Goal: Transaction & Acquisition: Obtain resource

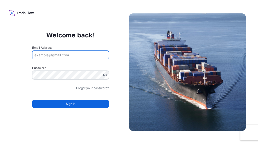
click at [79, 52] on input "Email Address" at bounding box center [70, 54] width 77 height 9
click at [81, 54] on input "Email Address" at bounding box center [70, 54] width 77 height 9
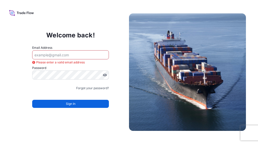
click at [56, 56] on input "Email Address" at bounding box center [70, 54] width 77 height 9
paste input "[EMAIL_ADDRESS][DOMAIN_NAME]"
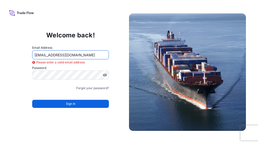
type input "[EMAIL_ADDRESS][DOMAIN_NAME]"
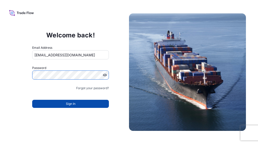
click at [57, 103] on button "Sign In" at bounding box center [70, 104] width 77 height 8
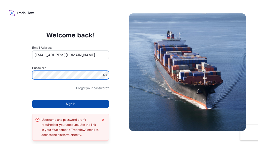
click at [79, 102] on button "Sign In" at bounding box center [70, 104] width 77 height 8
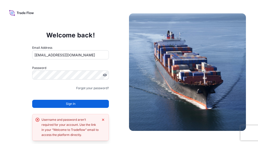
click at [85, 54] on input "[EMAIL_ADDRESS][DOMAIN_NAME]" at bounding box center [70, 54] width 77 height 9
click at [92, 53] on input "[EMAIL_ADDRESS][DOMAIN_NAME]" at bounding box center [70, 54] width 77 height 9
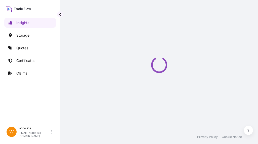
select select "2025"
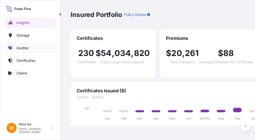
click at [24, 46] on p "Quotes" at bounding box center [22, 47] width 12 height 5
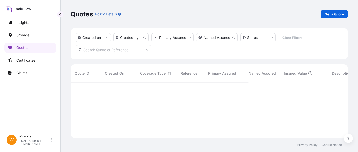
scroll to position [55, 273]
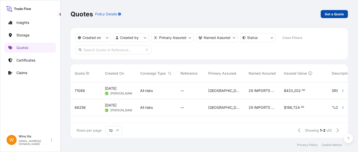
click at [258, 14] on p "Get a Quote" at bounding box center [333, 14] width 19 height 5
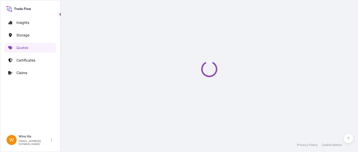
select select "Water"
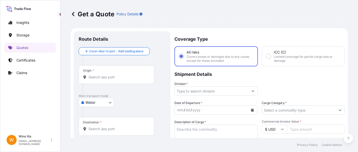
scroll to position [8, 0]
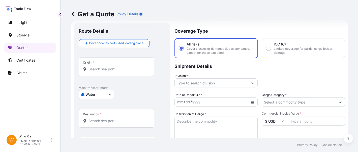
click at [98, 69] on input "Origin *" at bounding box center [117, 69] width 59 height 5
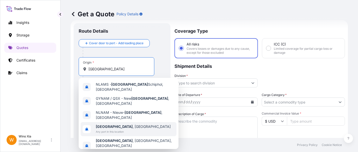
click at [130, 124] on span "[GEOGRAPHIC_DATA] , [GEOGRAPHIC_DATA]" at bounding box center [133, 126] width 75 height 5
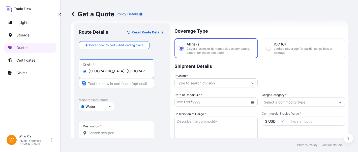
type input "[GEOGRAPHIC_DATA], [GEOGRAPHIC_DATA]"
click at [104, 107] on body "Insights Storage Quotes Certificates Claims W Wino Xia [EMAIL_ADDRESS][DOMAIN_N…" at bounding box center [179, 76] width 358 height 152
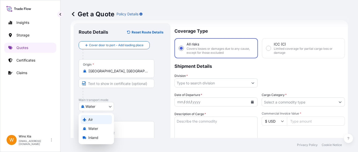
click at [97, 120] on div "Air" at bounding box center [96, 119] width 31 height 9
select select "Air"
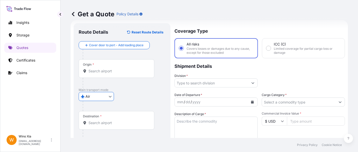
click at [122, 119] on div "Destination *" at bounding box center [117, 120] width 76 height 19
click at [122, 121] on input "Destination *" at bounding box center [117, 123] width 59 height 5
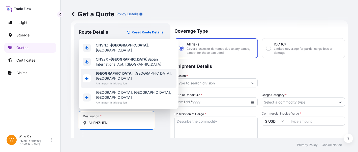
click at [147, 86] on span "Any airport in this location" at bounding box center [135, 83] width 79 height 5
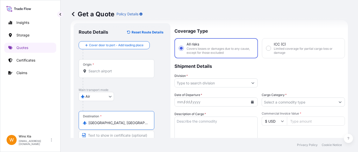
type input "[GEOGRAPHIC_DATA], [GEOGRAPHIC_DATA], [GEOGRAPHIC_DATA]"
click at [151, 91] on p "Main transport mode" at bounding box center [122, 90] width 87 height 4
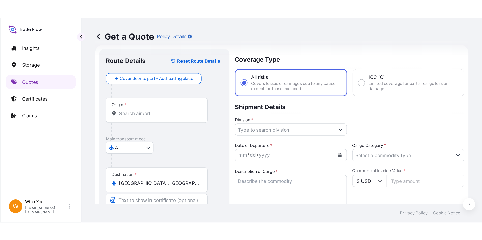
scroll to position [33, 0]
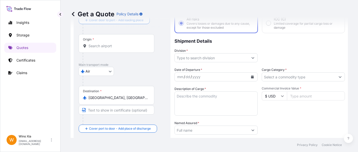
click at [229, 58] on input "Division *" at bounding box center [212, 57] width 74 height 9
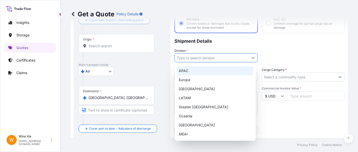
click at [212, 74] on div "APAC" at bounding box center [215, 71] width 77 height 9
type input "APAC"
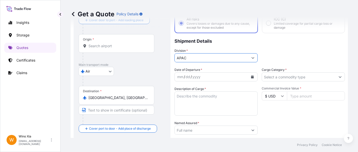
click at [212, 74] on div "mm / dd / yyyy" at bounding box center [212, 77] width 74 height 9
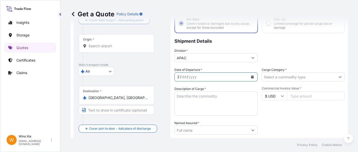
click at [248, 77] on button "Calendar" at bounding box center [252, 77] width 8 height 8
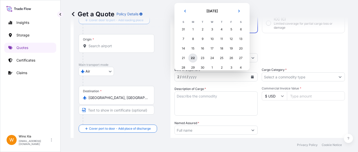
click at [192, 59] on div "22" at bounding box center [192, 58] width 9 height 9
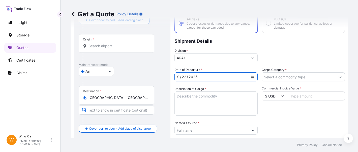
click at [258, 79] on input "Cargo Category *" at bounding box center [299, 77] width 74 height 9
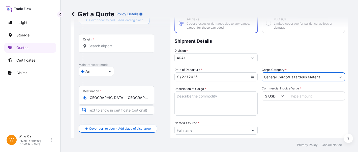
type input "General Cargo/Hazardous Material"
click at [198, 107] on textarea "Description of Cargo *" at bounding box center [215, 104] width 83 height 24
paste textarea "LEXAN SHEET"
paste textarea "Ship Ref No: 30000144235 / 6300001723"
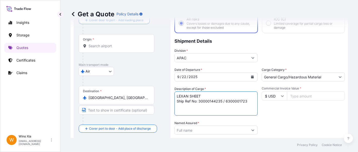
type textarea "LEXAN SHEET Ship Ref No: 30000144235 / 6300001723"
click at [258, 98] on input "Commercial Invoice Value *" at bounding box center [316, 96] width 58 height 9
paste input "5865.73"
type input "5865.73"
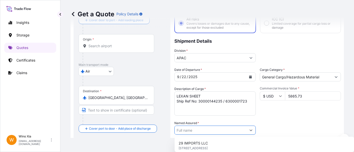
click at [206, 131] on input "Named Assured *" at bounding box center [211, 130] width 72 height 9
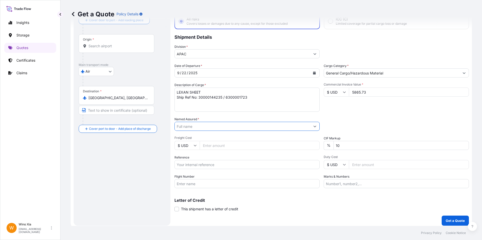
click at [106, 143] on div "Route Details Reset Route Details Cover door to port - Add loading place Place …" at bounding box center [122, 112] width 87 height 218
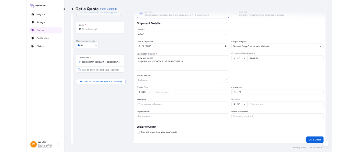
scroll to position [0, 0]
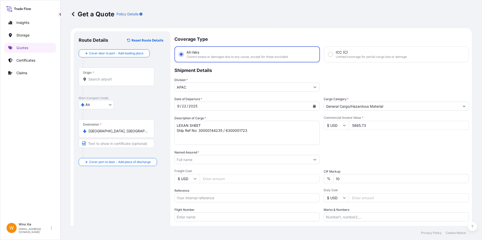
click at [108, 73] on div "Origin *" at bounding box center [117, 77] width 76 height 19
click at [108, 77] on input "Origin *" at bounding box center [117, 79] width 59 height 5
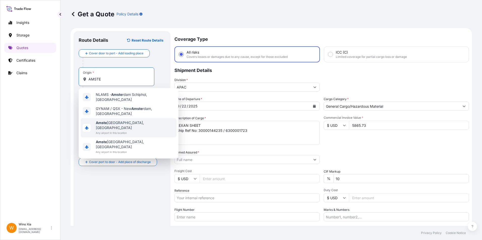
click at [137, 121] on span "Amste rdam, Netherlands" at bounding box center [135, 125] width 79 height 10
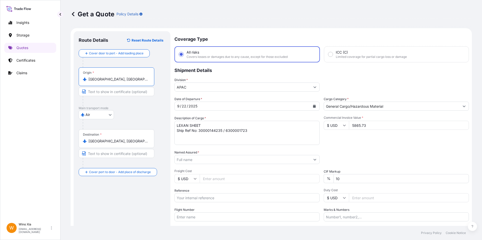
type input "Amsterdam, Netherlands"
click at [108, 143] on div "Route Details Reset Route Details Cover door to port - Add loading place Place …" at bounding box center [122, 145] width 87 height 218
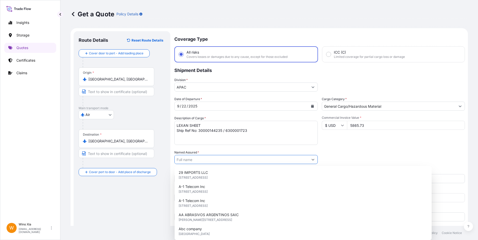
click at [258, 143] on input "Named Assured *" at bounding box center [242, 159] width 134 height 9
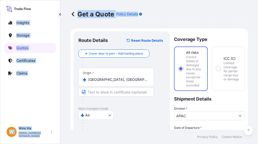
drag, startPoint x: 126, startPoint y: 16, endPoint x: -21, endPoint y: 4, distance: 147.3
click at [0, 4] on html "Insights Storage Quotes Certificates Claims W Wino Xia wino.xia@psabdp.com Get …" at bounding box center [129, 72] width 258 height 144
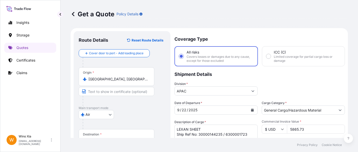
click at [258, 84] on div "Division * APAC" at bounding box center [259, 89] width 170 height 14
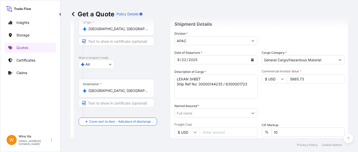
scroll to position [101, 0]
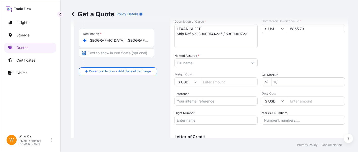
click at [198, 66] on input "Named Assured *" at bounding box center [212, 62] width 74 height 9
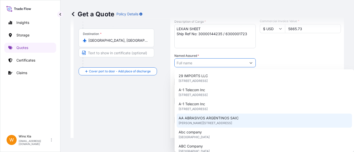
paste input "AMBER LIGHT INTERNATIONAL"
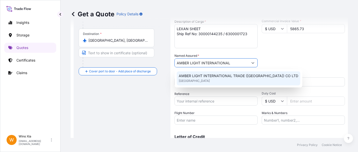
click at [237, 77] on span "AMBER LIGHT INTERNATIONAL TRADE (SHANGHAI) CO LTD" at bounding box center [238, 76] width 119 height 5
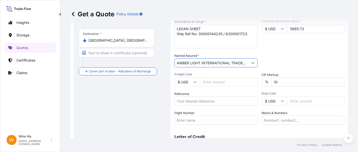
type input "AMBER LIGHT INTERNATIONAL TRADE (SHANGHAI) CO LTD"
click at [258, 49] on div "Date of Departure * 9 / 22 / 2025 Cargo Category * General Cargo/Hazardous Mate…" at bounding box center [259, 62] width 170 height 125
click at [220, 103] on input "Reference" at bounding box center [215, 101] width 83 height 9
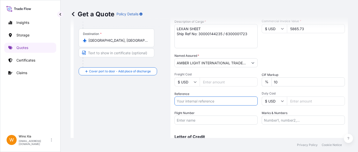
paste input "205-98536992"
type input "205-98536992"
click at [193, 120] on input "Flight Number" at bounding box center [215, 120] width 83 height 9
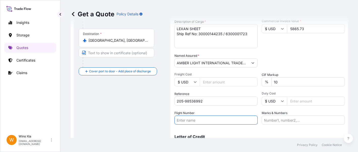
paste input "NH 8288"
type input "NH 8288"
click at [258, 121] on input "Marks & Numbers" at bounding box center [302, 120] width 83 height 9
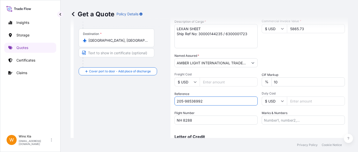
click at [209, 102] on input "205-98536992" at bounding box center [215, 101] width 83 height 9
click at [258, 121] on input "Marks & Numbers" at bounding box center [302, 120] width 83 height 9
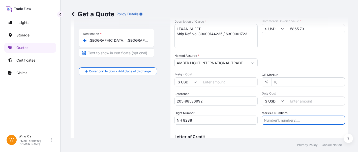
click at [149, 127] on div "Route Details Reset Route Details Cover door to port - Add loading place Place …" at bounding box center [122, 47] width 87 height 222
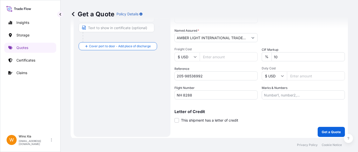
scroll to position [128, 0]
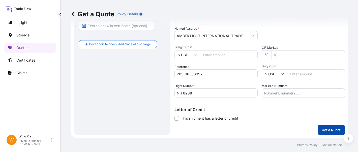
click at [258, 130] on p "Get a Quote" at bounding box center [330, 130] width 19 height 5
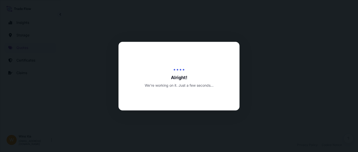
select select "Air"
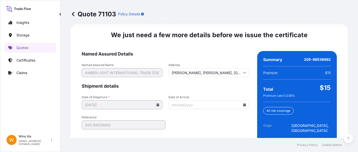
scroll to position [819, 0]
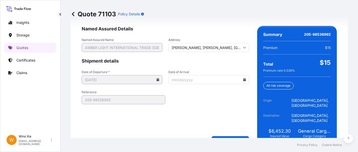
click at [185, 103] on form "Named Assured Details Named Assured Name AMBER LIGHT INTERNATIONAL TRADE (SHANG…" at bounding box center [165, 85] width 167 height 119
click at [187, 105] on form "Named Assured Details Named Assured Name AMBER LIGHT INTERNATIONAL TRADE (SHANG…" at bounding box center [165, 85] width 167 height 119
click at [182, 101] on form "Named Assured Details Named Assured Name AMBER LIGHT INTERNATIONAL TRADE (SHANG…" at bounding box center [165, 85] width 167 height 119
click at [242, 100] on form "Named Assured Details Named Assured Name AMBER LIGHT INTERNATIONAL TRADE (SHANG…" at bounding box center [165, 85] width 167 height 119
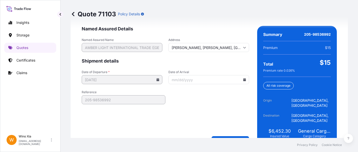
click at [183, 120] on form "Named Assured Details Named Assured Name AMBER LIGHT INTERNATIONAL TRADE (SHANG…" at bounding box center [165, 85] width 167 height 119
click at [243, 78] on icon at bounding box center [244, 79] width 3 height 3
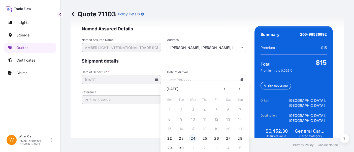
click at [193, 139] on button "24" at bounding box center [193, 139] width 8 height 8
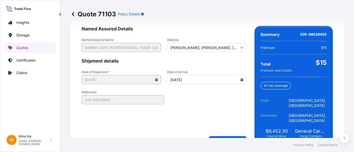
type input "09/24/2025"
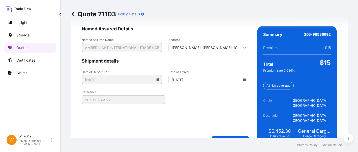
click at [189, 107] on form "Named Assured Details Named Assured Name AMBER LIGHT INTERNATIONAL TRADE (SHANG…" at bounding box center [165, 85] width 167 height 119
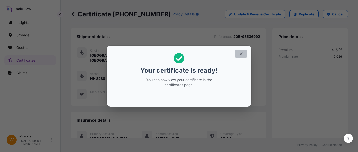
click at [239, 52] on icon "button" at bounding box center [241, 54] width 5 height 5
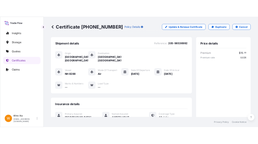
scroll to position [161, 0]
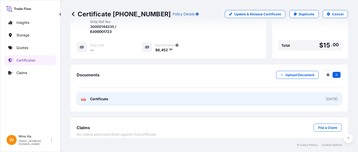
click at [96, 97] on span "Certificate" at bounding box center [99, 99] width 18 height 5
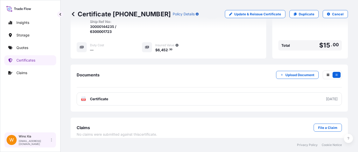
click at [50, 140] on div "W Wino Xia wino.xia@psabdp.com" at bounding box center [30, 140] width 47 height 11
